Goal: Find specific page/section: Find specific page/section

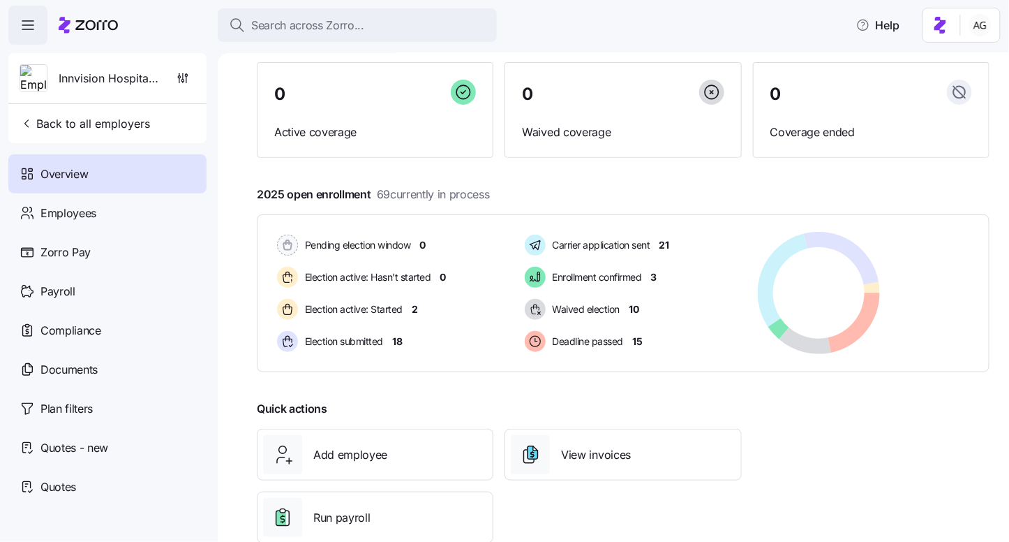
scroll to position [143, 0]
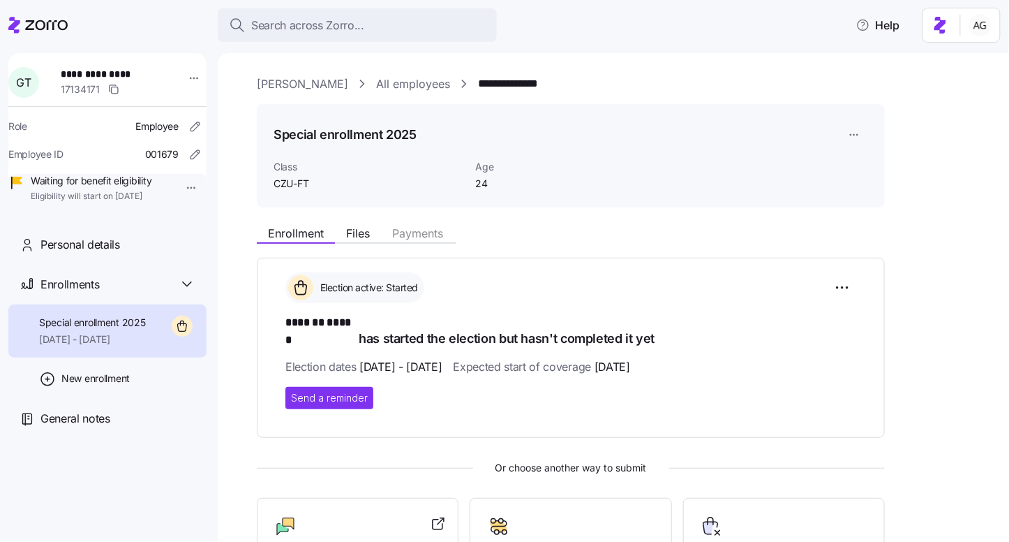
click at [45, 20] on icon at bounding box center [37, 25] width 59 height 17
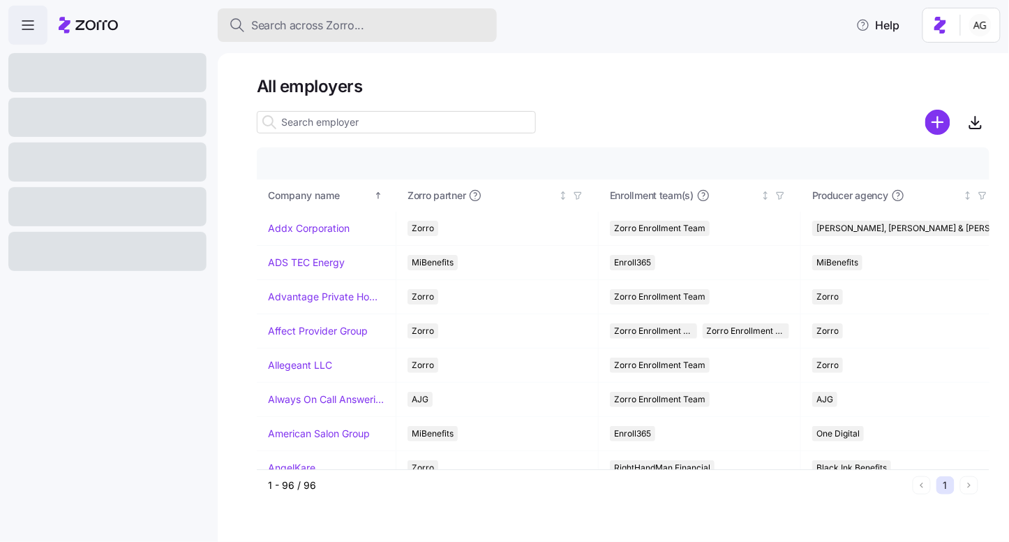
click at [295, 27] on span "Search across Zorro..." at bounding box center [307, 25] width 113 height 17
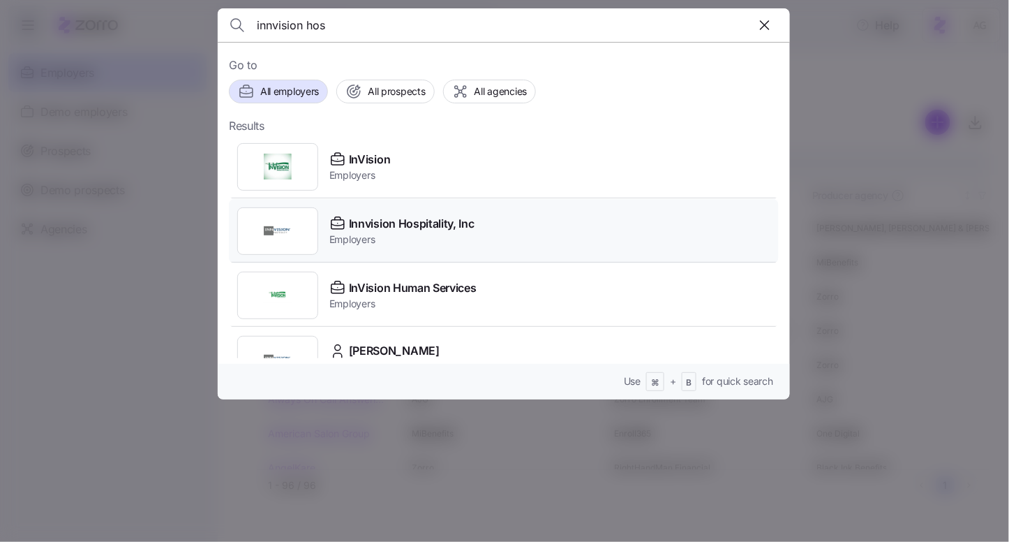
type input "innvision hos"
click at [362, 221] on span "Innvision Hospitality, Inc" at bounding box center [412, 223] width 126 height 17
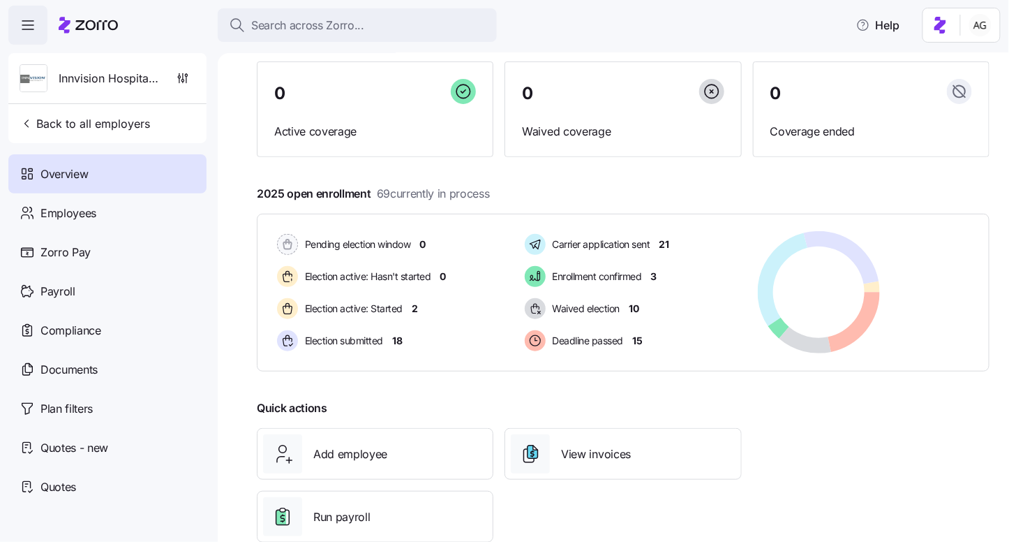
scroll to position [106, 0]
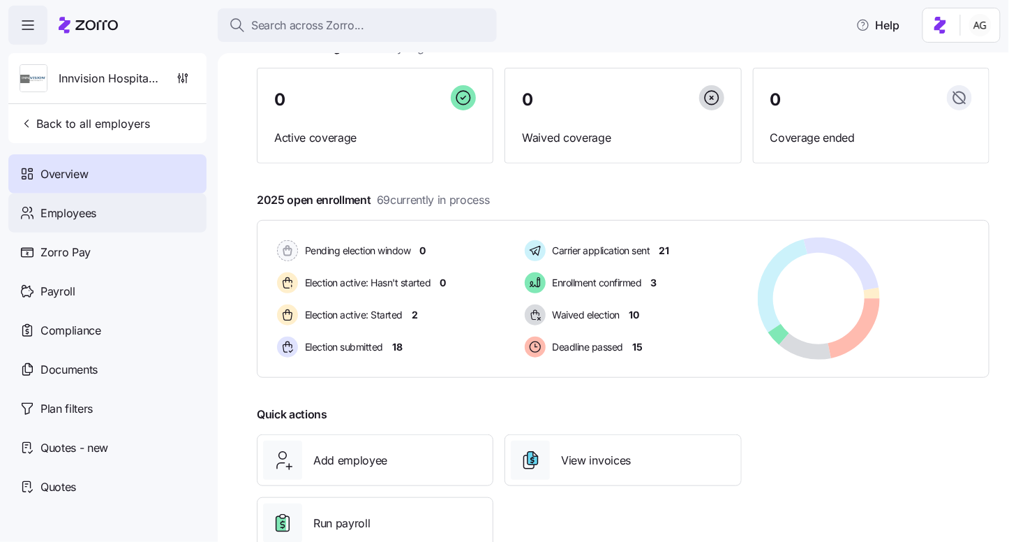
click at [89, 227] on div "Employees" at bounding box center [107, 212] width 198 height 39
